Goal: Check status

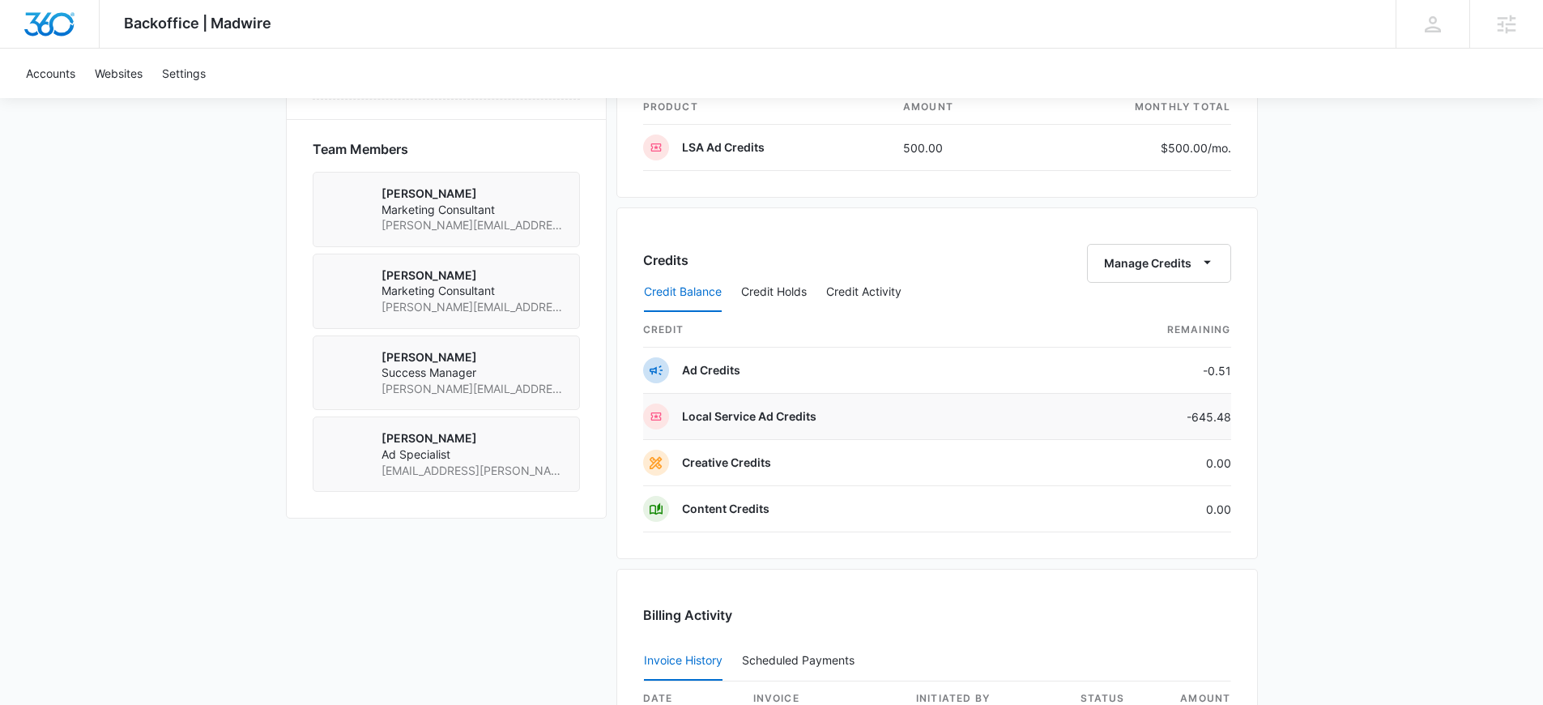
scroll to position [1134, 0]
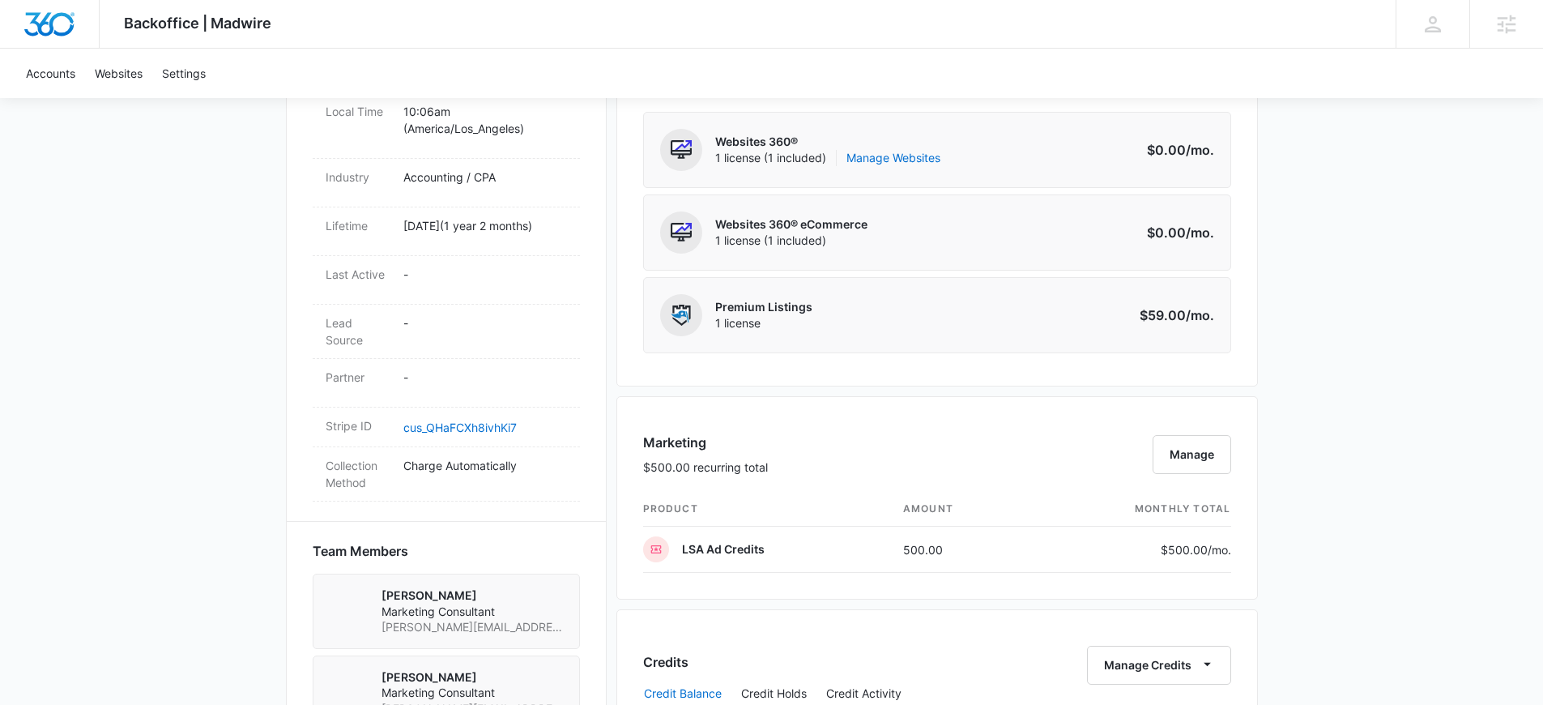
scroll to position [1252, 0]
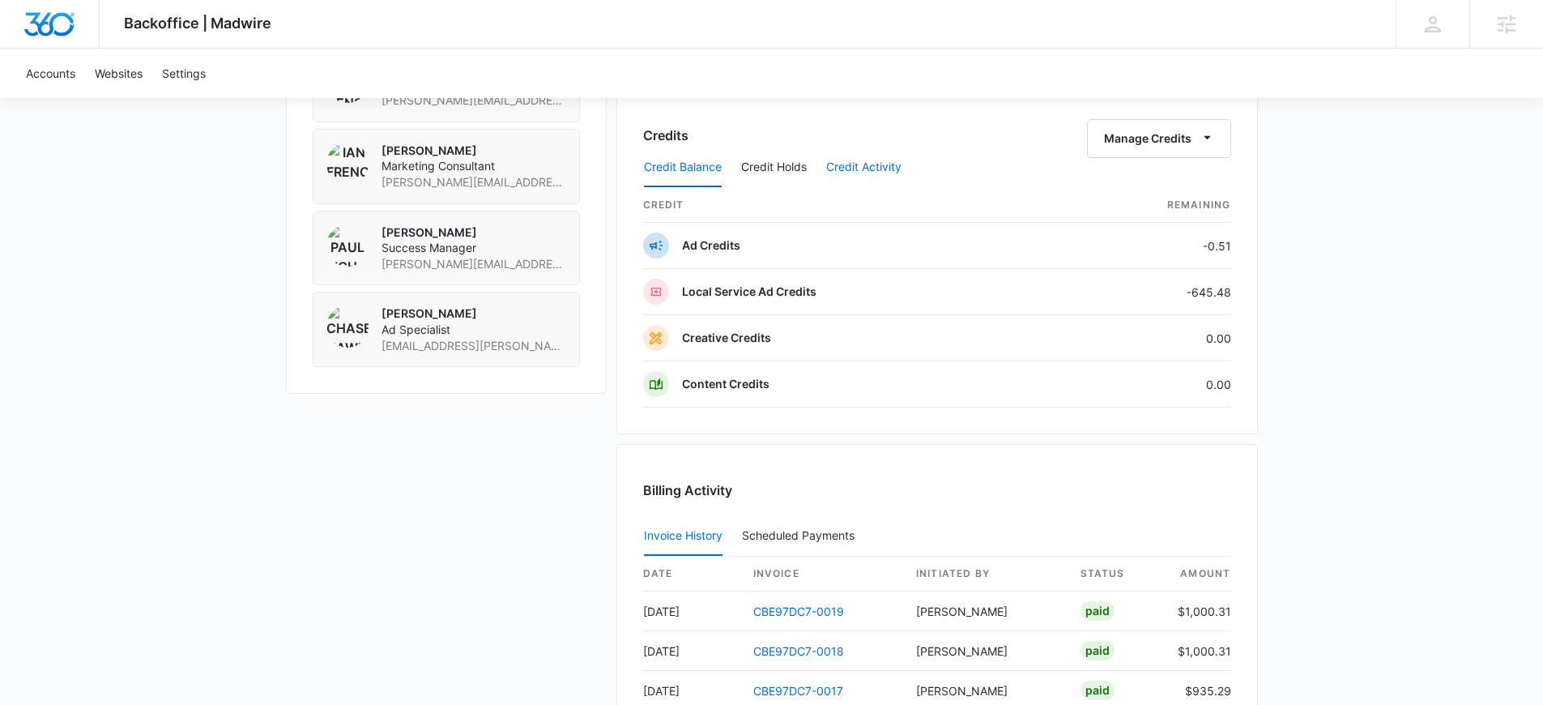
click at [871, 168] on button "Credit Activity" at bounding box center [863, 167] width 75 height 39
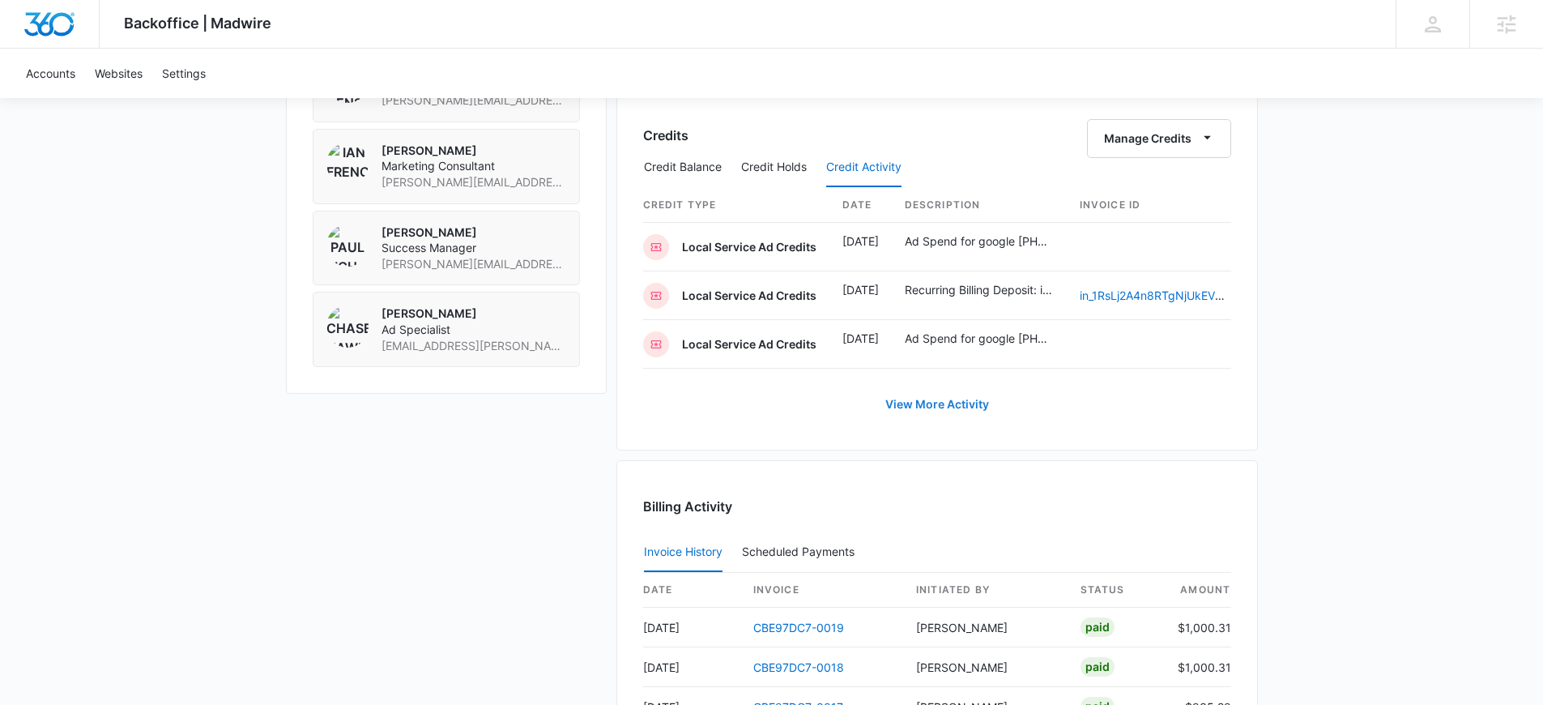
click at [935, 412] on link "View More Activity" at bounding box center [937, 404] width 136 height 39
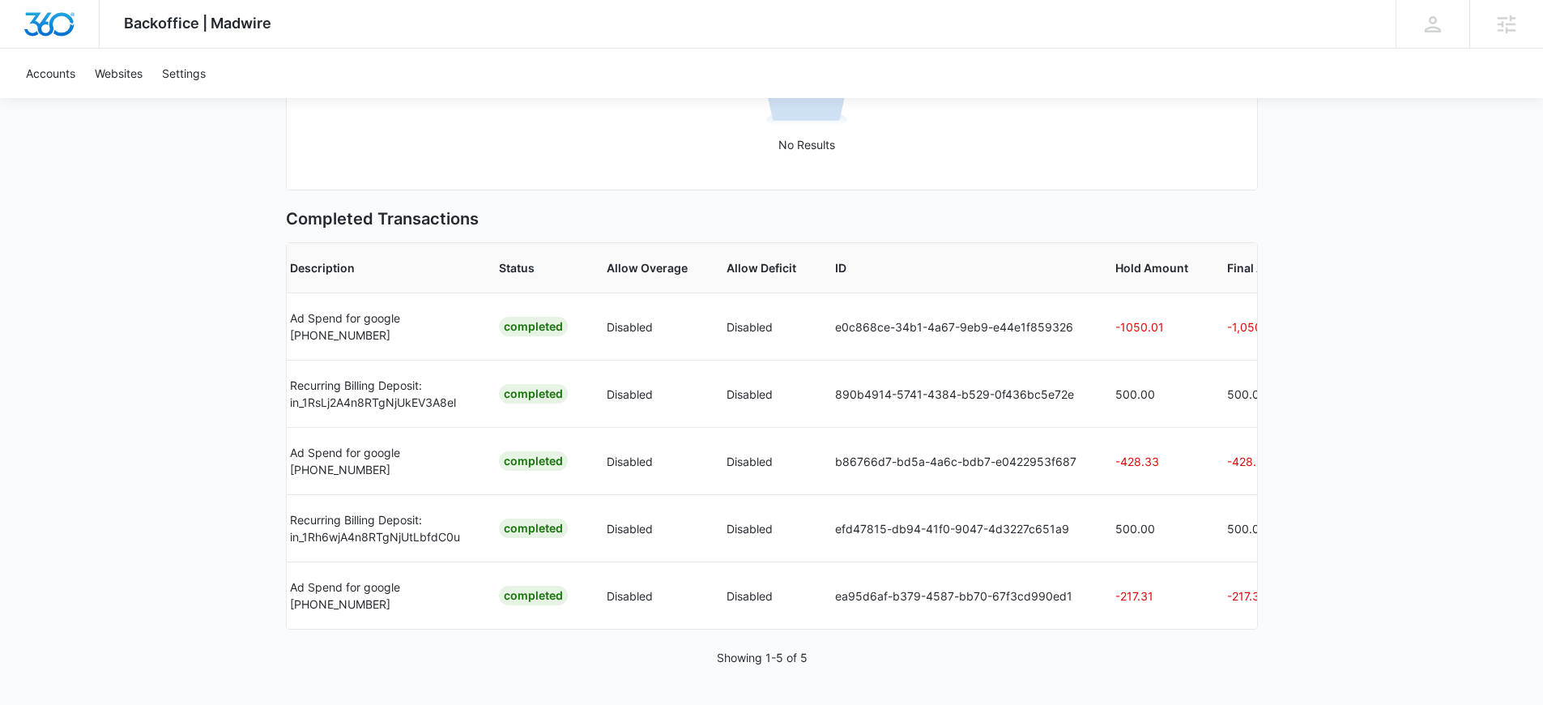
scroll to position [0, 541]
